Goal: Task Accomplishment & Management: Manage account settings

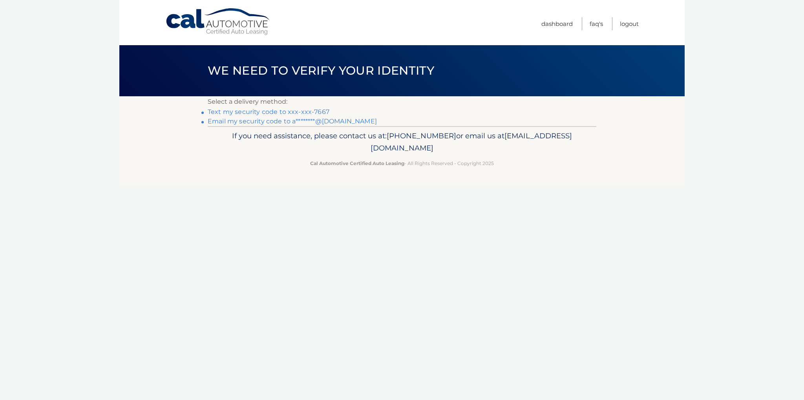
click at [297, 111] on link "Text my security code to xxx-xxx-7667" at bounding box center [269, 111] width 122 height 7
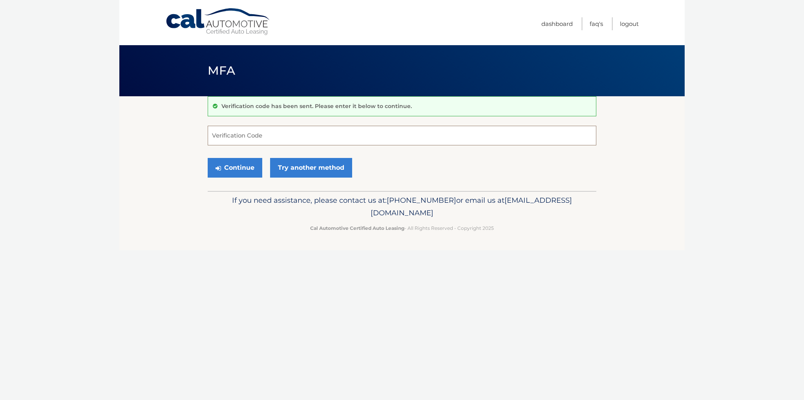
click at [296, 137] on input "Verification Code" at bounding box center [402, 136] width 389 height 20
type input "047491"
click at [243, 170] on button "Continue" at bounding box center [235, 168] width 55 height 20
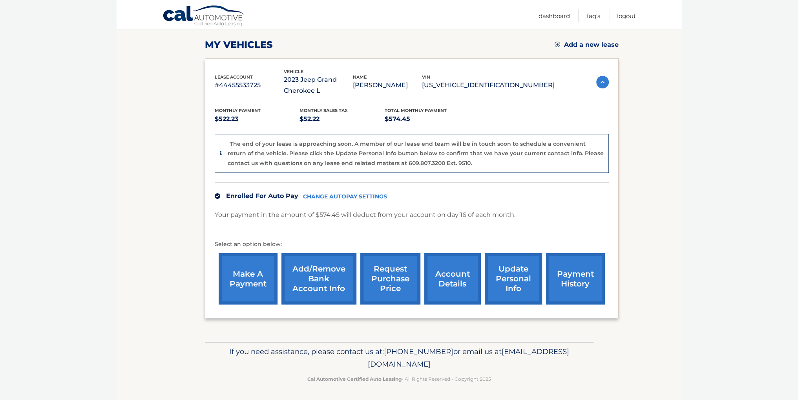
scroll to position [105, 0]
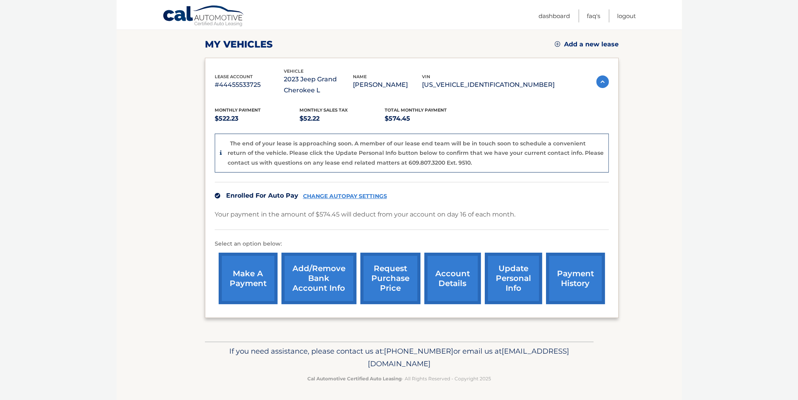
click at [602, 81] on img at bounding box center [602, 81] width 13 height 13
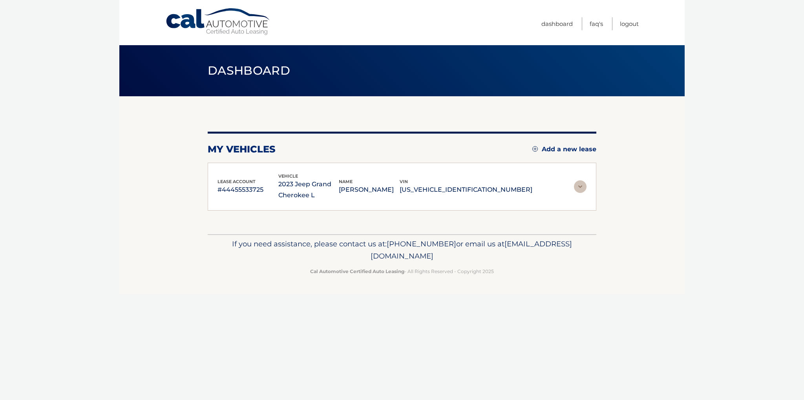
click at [581, 186] on img at bounding box center [580, 186] width 13 height 13
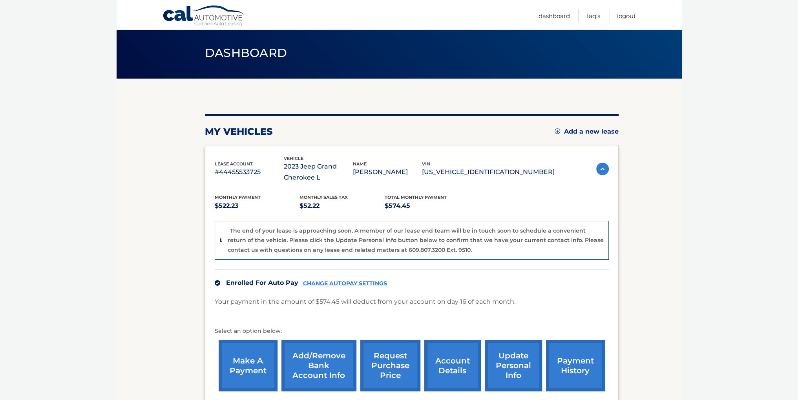
scroll to position [39, 0]
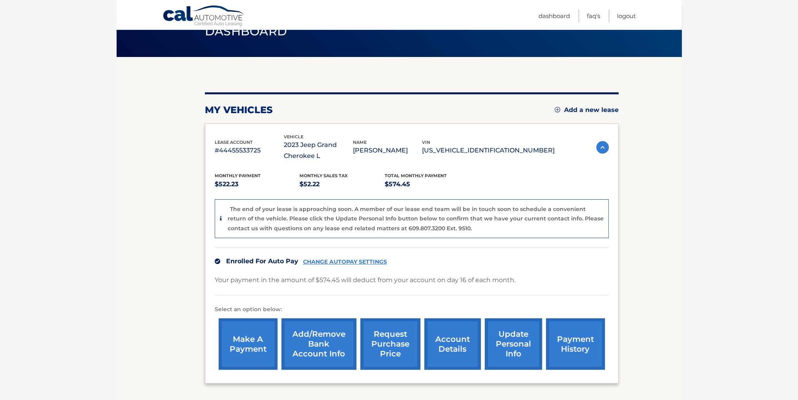
click at [327, 259] on link "CHANGE AUTOPAY SETTINGS" at bounding box center [345, 261] width 84 height 7
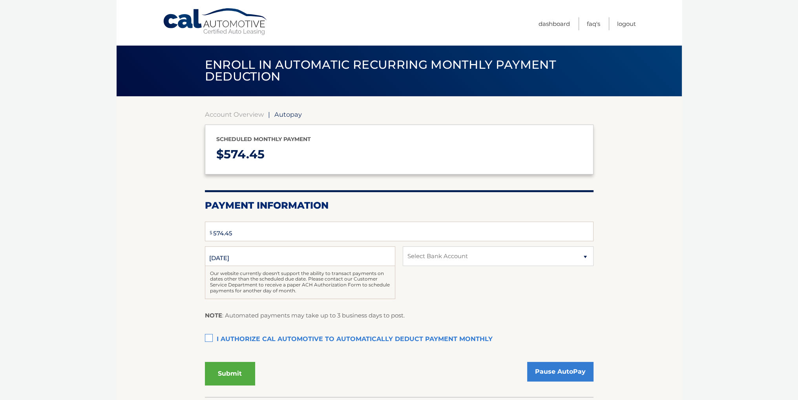
select select "NTU5YWNmY2MtNDhhZS00NTkwLWJlZjktZDRiODRkYTUwOGYw"
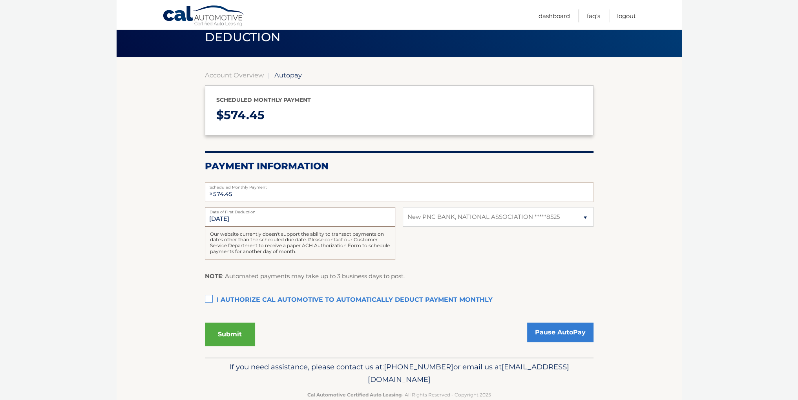
click at [247, 219] on input "10/16/2025" at bounding box center [300, 217] width 190 height 20
click at [224, 218] on input "10/16/2025" at bounding box center [300, 217] width 190 height 20
click at [216, 219] on input "10/16/2025" at bounding box center [300, 217] width 190 height 20
click at [624, 16] on link "Logout" at bounding box center [626, 15] width 19 height 13
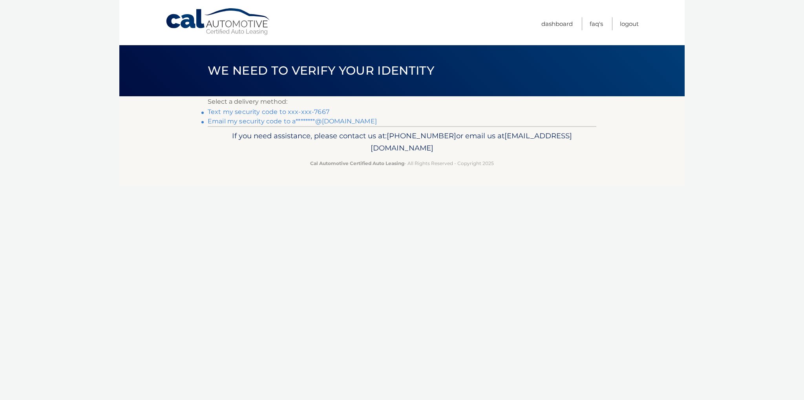
click at [307, 111] on link "Text my security code to xxx-xxx-7667" at bounding box center [269, 111] width 122 height 7
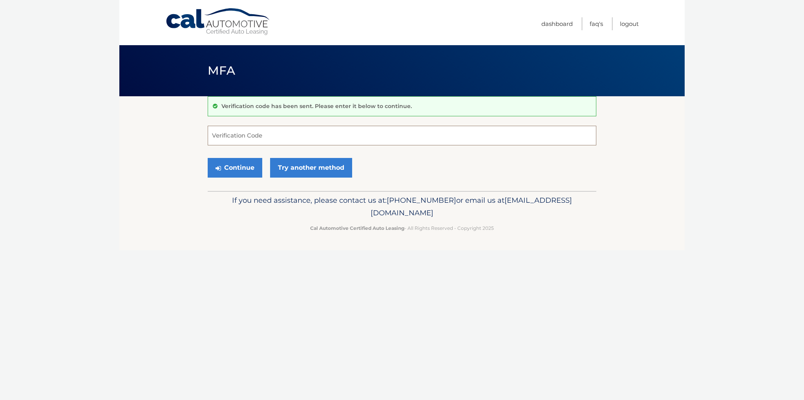
click at [292, 137] on input "Verification Code" at bounding box center [402, 136] width 389 height 20
type input "705554"
click at [242, 167] on button "Continue" at bounding box center [235, 168] width 55 height 20
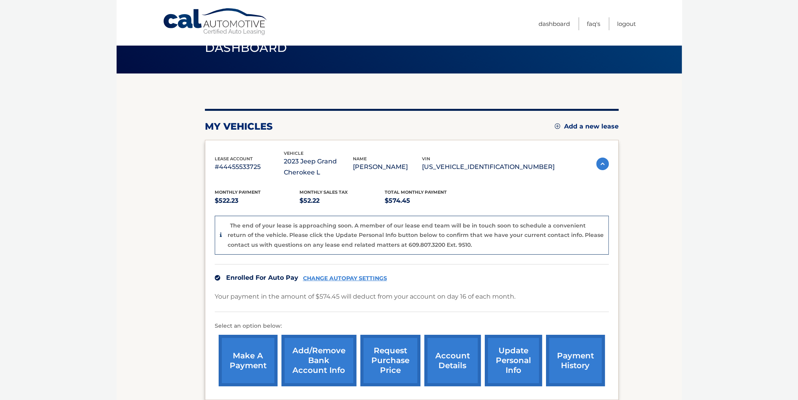
scroll to position [39, 0]
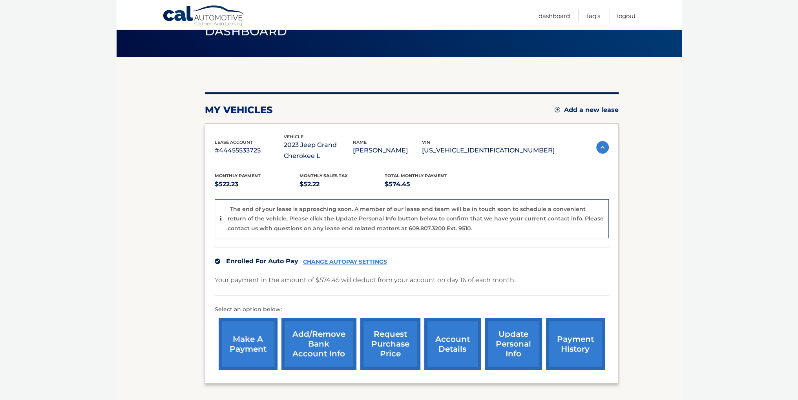
click at [330, 261] on link "CHANGE AUTOPAY SETTINGS" at bounding box center [345, 261] width 84 height 7
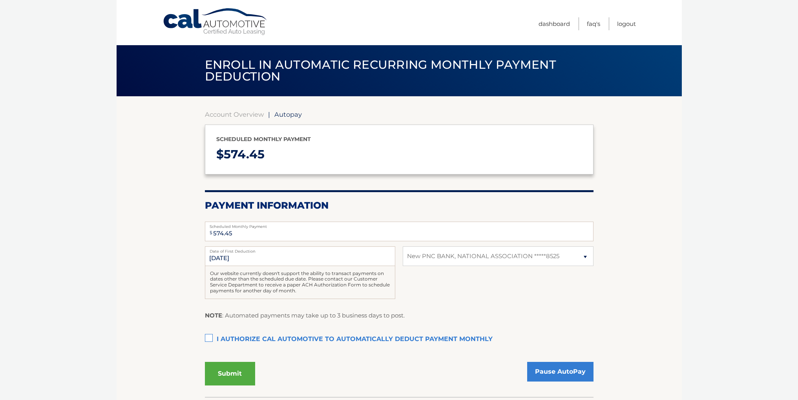
select select "NTU5YWNmY2MtNDhhZS00NTkwLWJlZjktZDRiODRkYTUwOGYw"
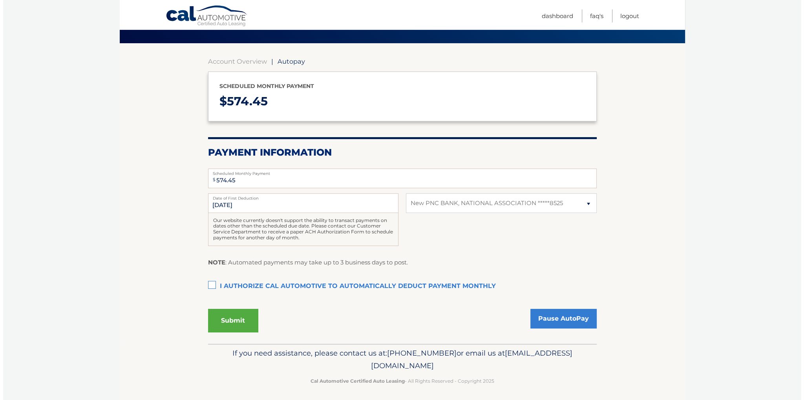
scroll to position [56, 0]
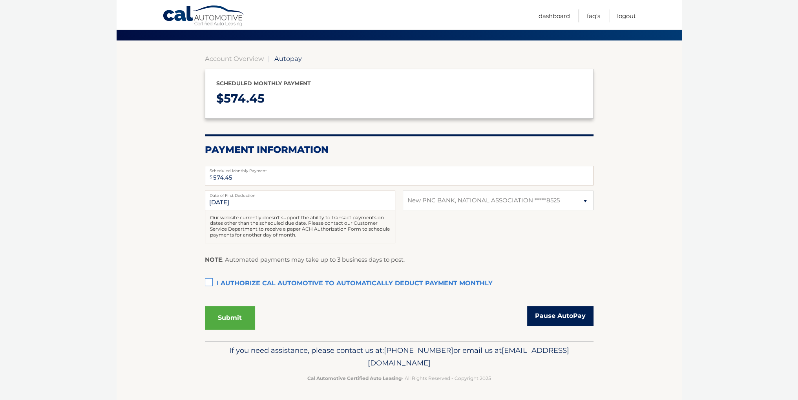
click at [562, 316] on link "Pause AutoPay" at bounding box center [560, 316] width 66 height 20
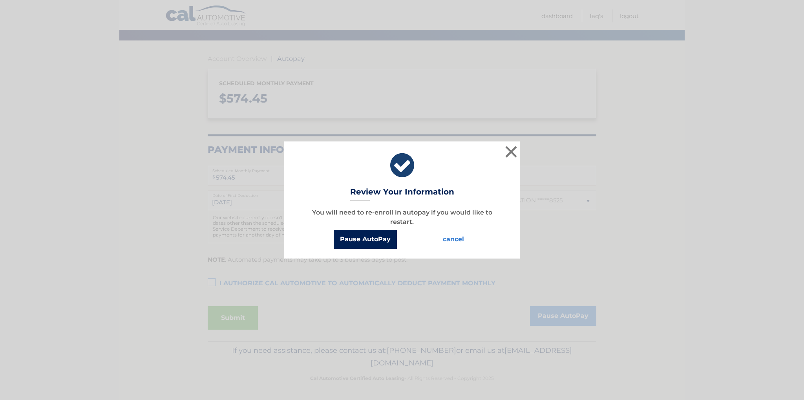
click at [355, 237] on button "Pause AutoPay" at bounding box center [365, 239] width 63 height 19
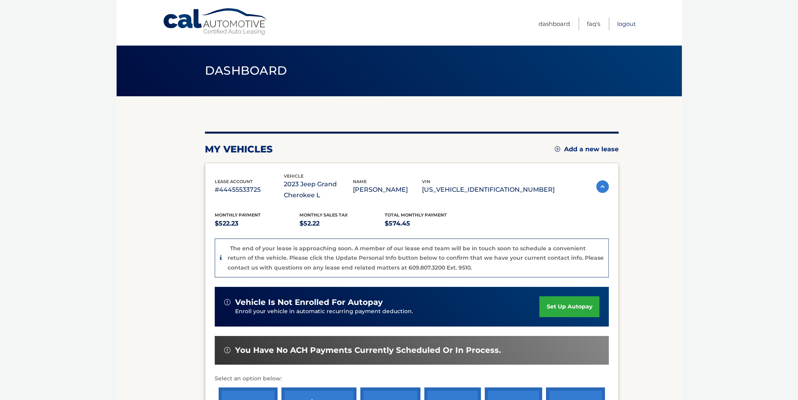
click at [623, 22] on link "Logout" at bounding box center [626, 23] width 19 height 13
